Goal: Task Accomplishment & Management: Manage account settings

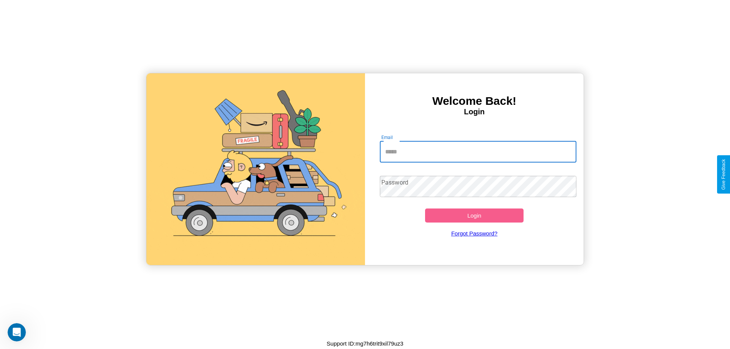
click at [478, 152] on input "Email" at bounding box center [478, 151] width 197 height 21
type input "**********"
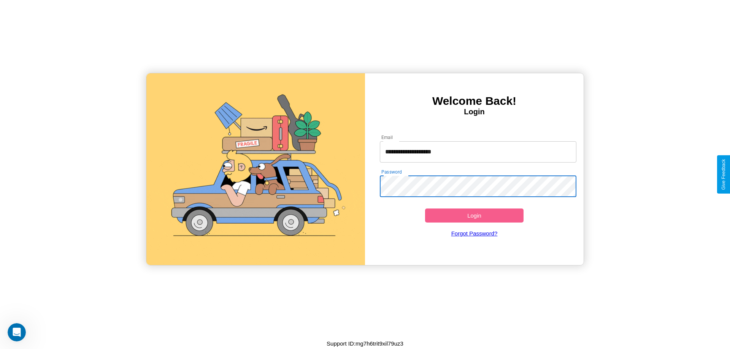
click at [474, 216] on button "Login" at bounding box center [474, 216] width 98 height 14
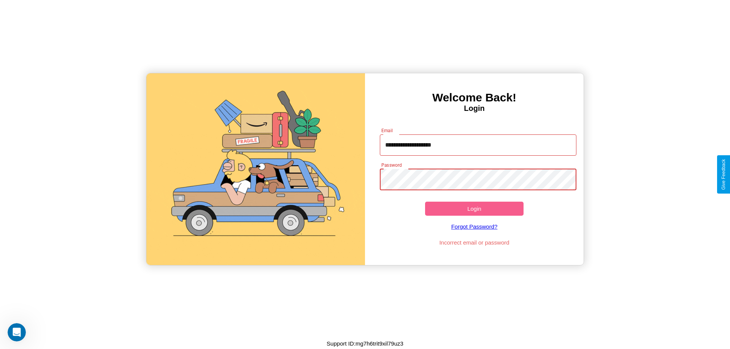
click at [474, 209] on button "Login" at bounding box center [474, 209] width 98 height 14
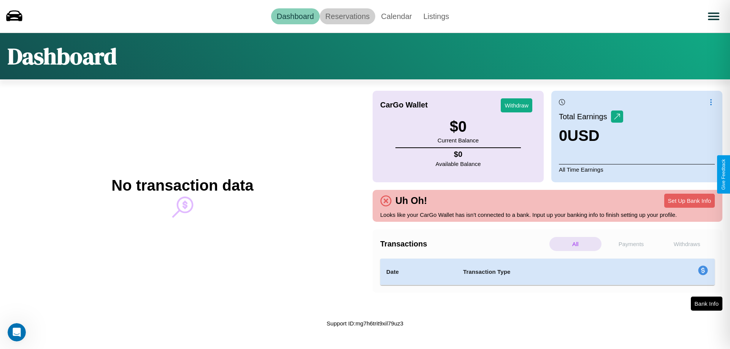
click at [347, 16] on link "Reservations" at bounding box center [348, 16] width 56 height 16
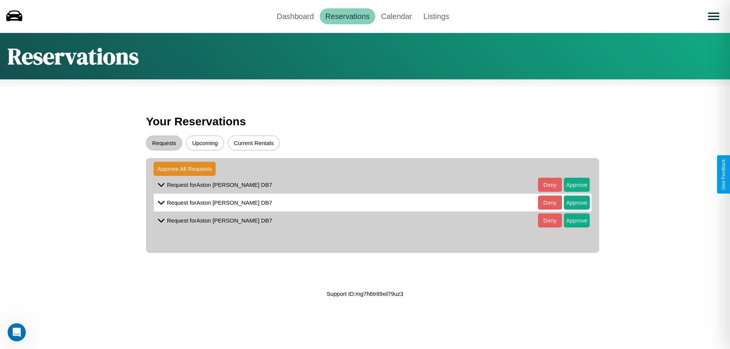
click at [205, 143] on button "Upcoming" at bounding box center [205, 143] width 38 height 15
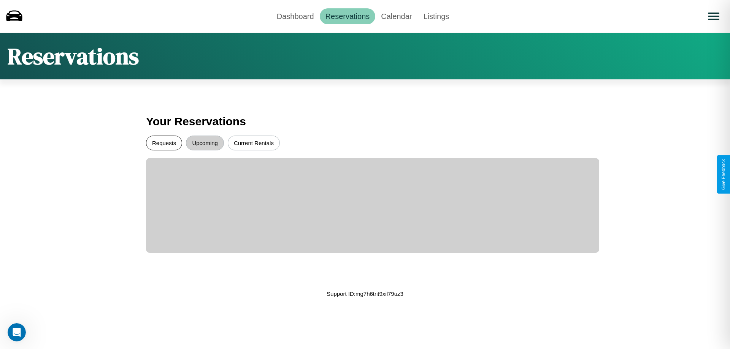
click at [164, 143] on button "Requests" at bounding box center [164, 143] width 36 height 15
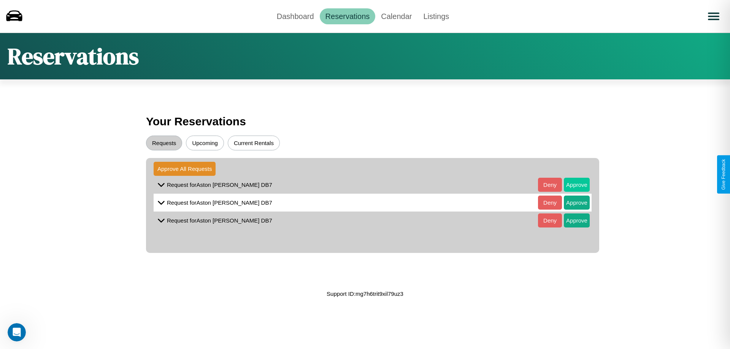
click at [571, 185] on button "Approve" at bounding box center [577, 185] width 26 height 14
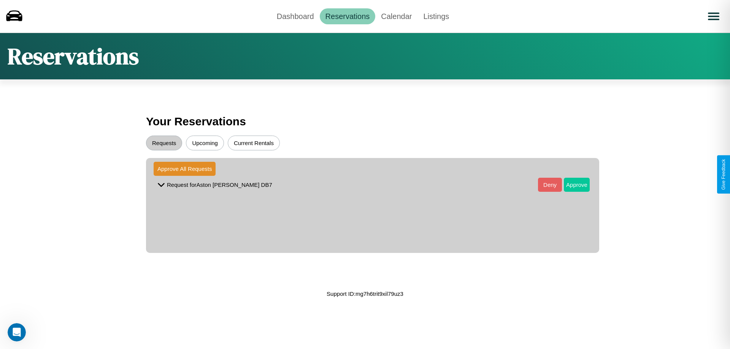
click at [571, 185] on button "Approve" at bounding box center [577, 185] width 26 height 14
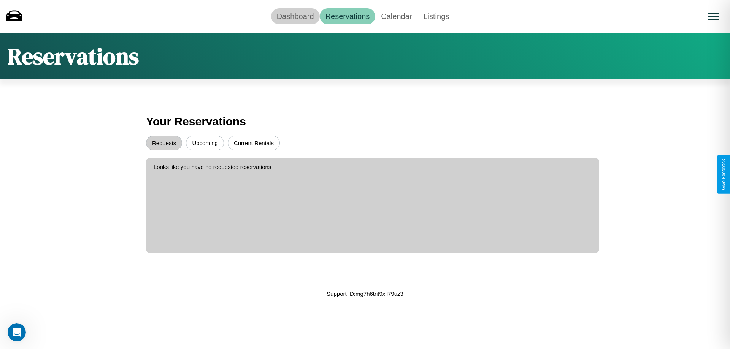
click at [295, 16] on link "Dashboard" at bounding box center [295, 16] width 49 height 16
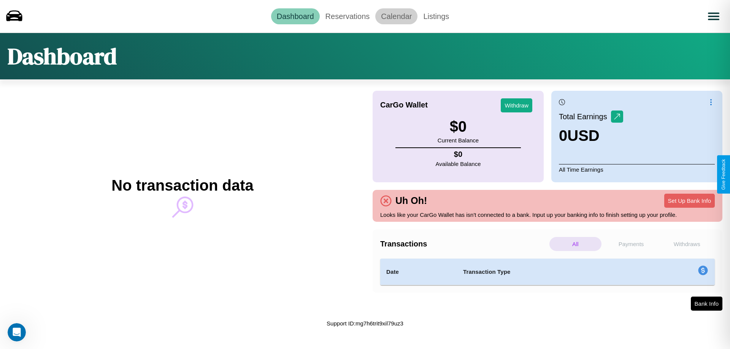
click at [396, 16] on link "Calendar" at bounding box center [396, 16] width 42 height 16
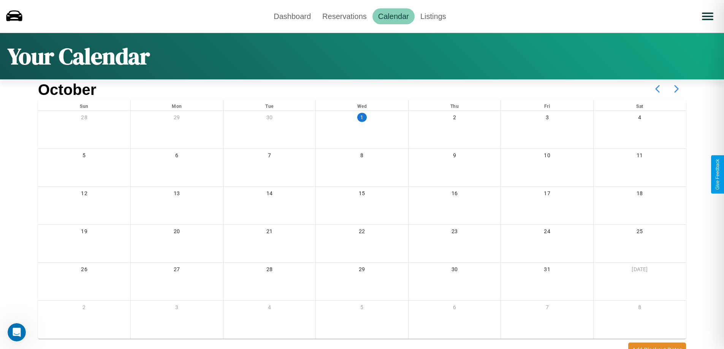
click at [677, 89] on icon at bounding box center [676, 88] width 19 height 19
